Goal: Transaction & Acquisition: Purchase product/service

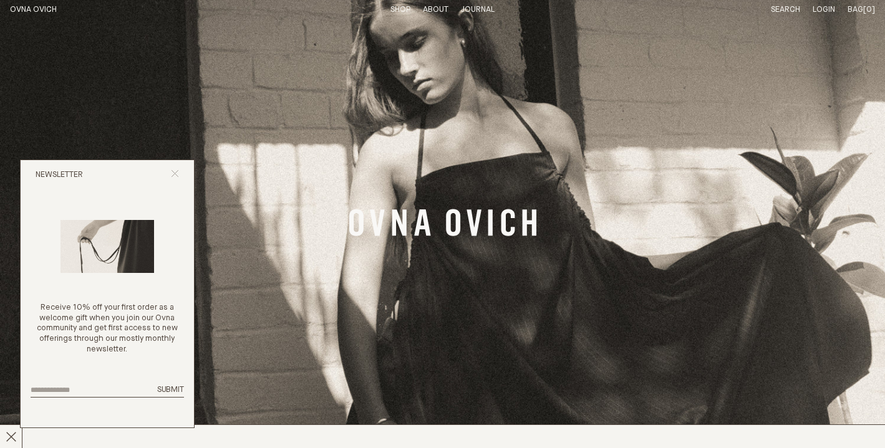
click at [173, 172] on icon "Close popup" at bounding box center [175, 174] width 8 height 8
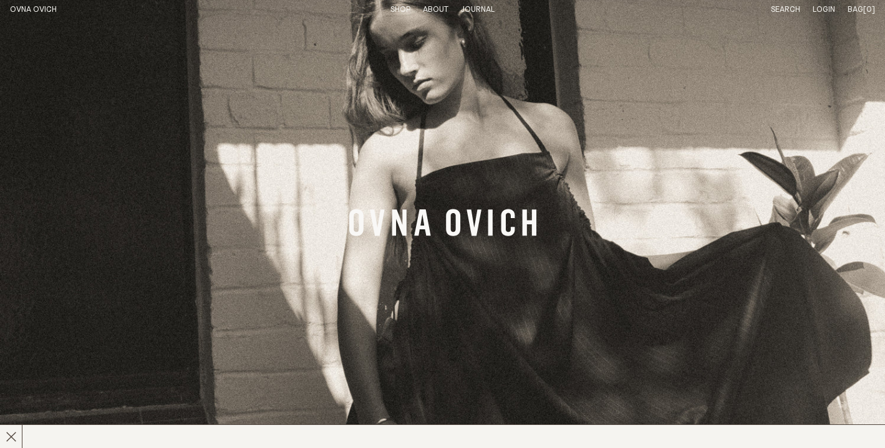
click at [793, 9] on link "Search" at bounding box center [785, 10] width 29 height 8
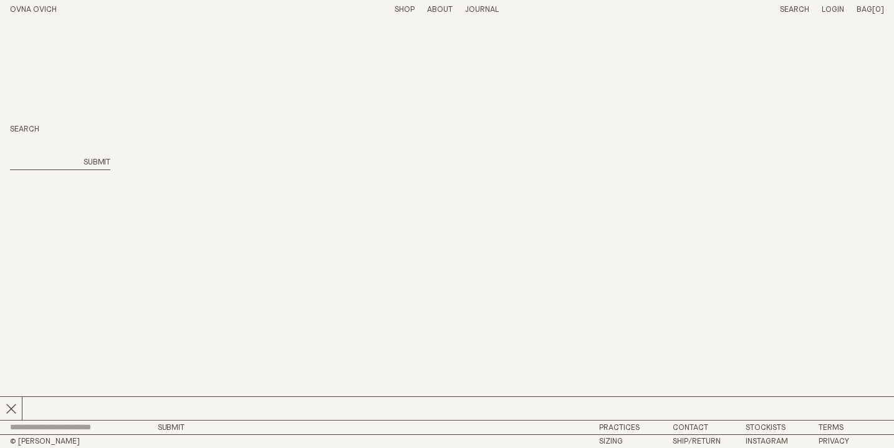
click at [54, 156] on div "Search Submit" at bounding box center [60, 148] width 100 height 46
click at [408, 7] on link "Shop" at bounding box center [405, 10] width 20 height 8
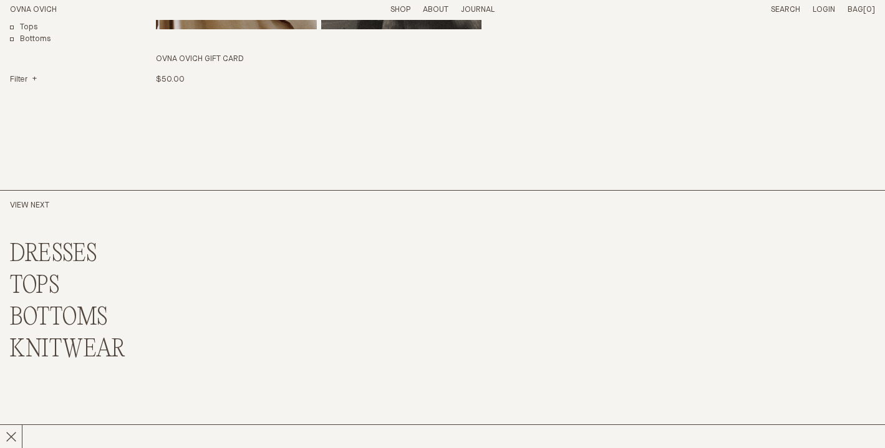
scroll to position [2998, 0]
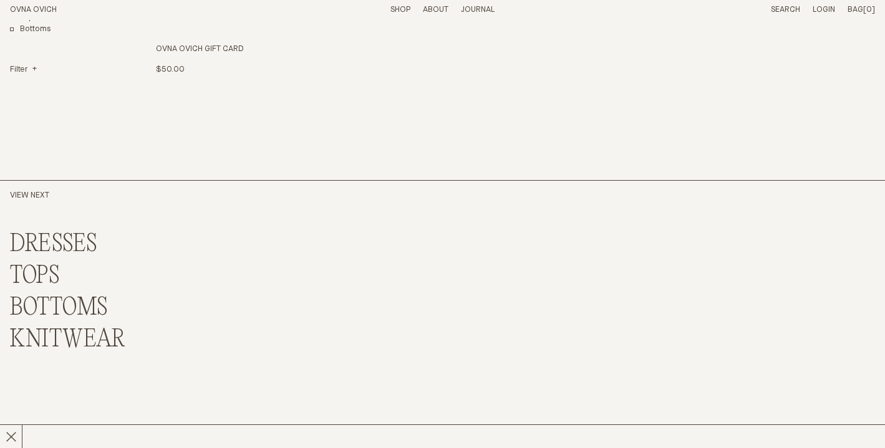
click at [82, 242] on link "DRESSES" at bounding box center [53, 244] width 87 height 27
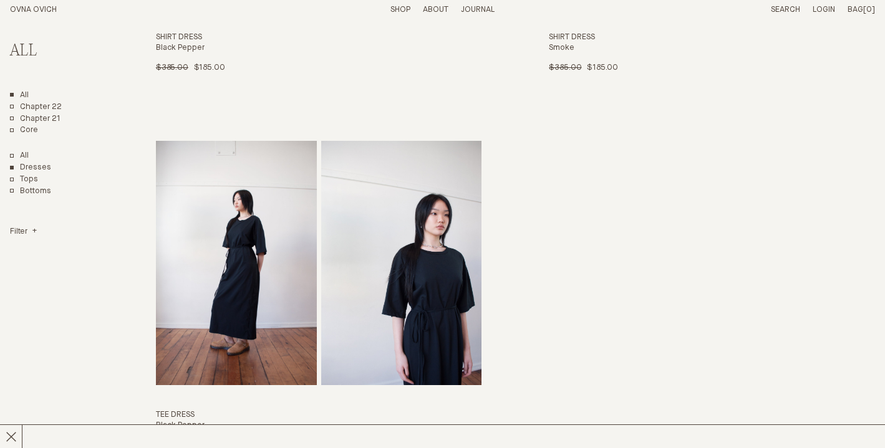
scroll to position [1470, 0]
